Goal: Navigation & Orientation: Find specific page/section

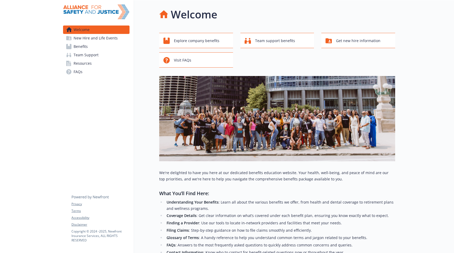
click at [88, 47] on link "Benefits" at bounding box center [96, 46] width 66 height 8
